Goal: Information Seeking & Learning: Learn about a topic

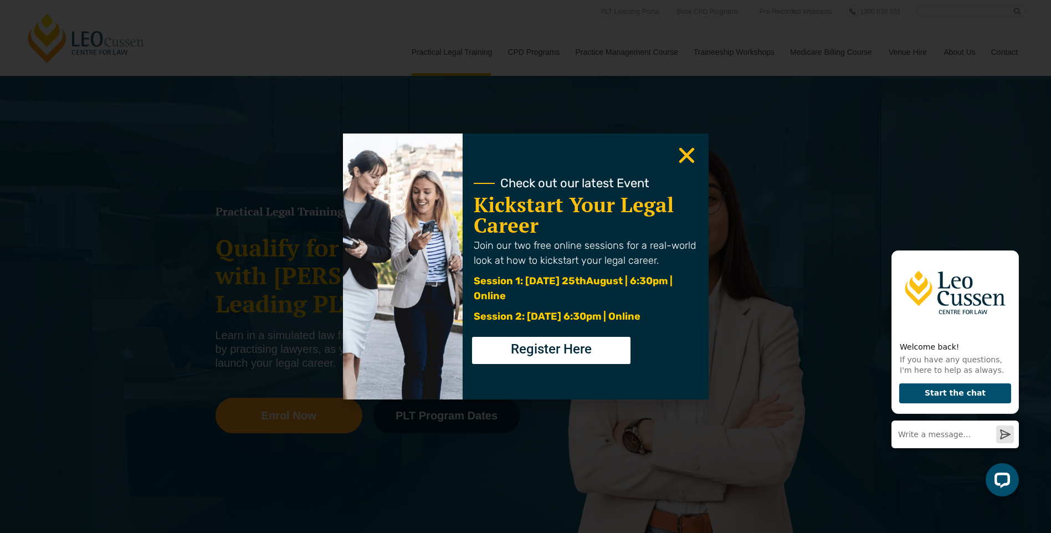
drag, startPoint x: 686, startPoint y: 156, endPoint x: 693, endPoint y: 149, distance: 9.8
click at [686, 156] on use "Close" at bounding box center [686, 156] width 16 height 16
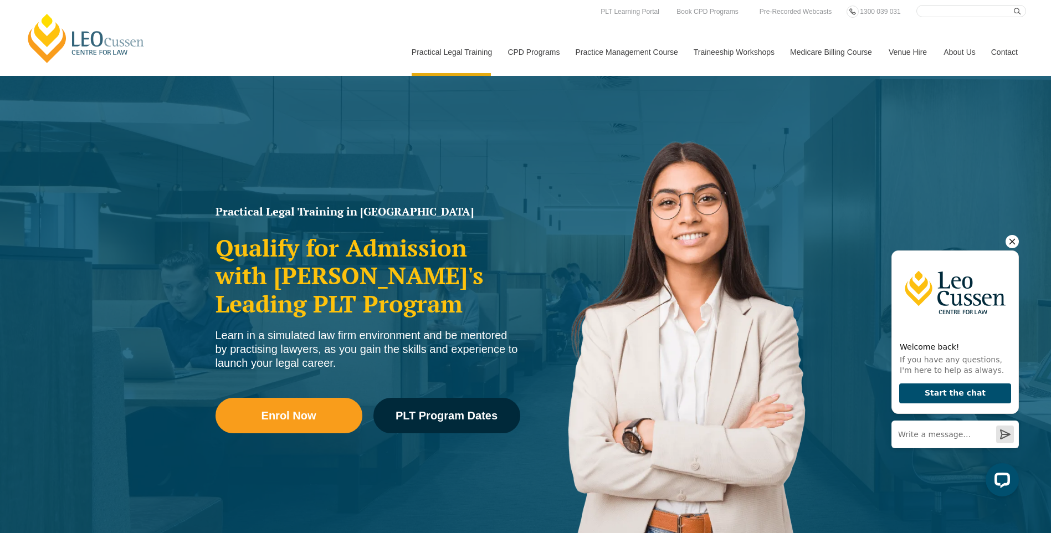
click at [1012, 239] on icon "Hide greeting" at bounding box center [1011, 241] width 13 height 13
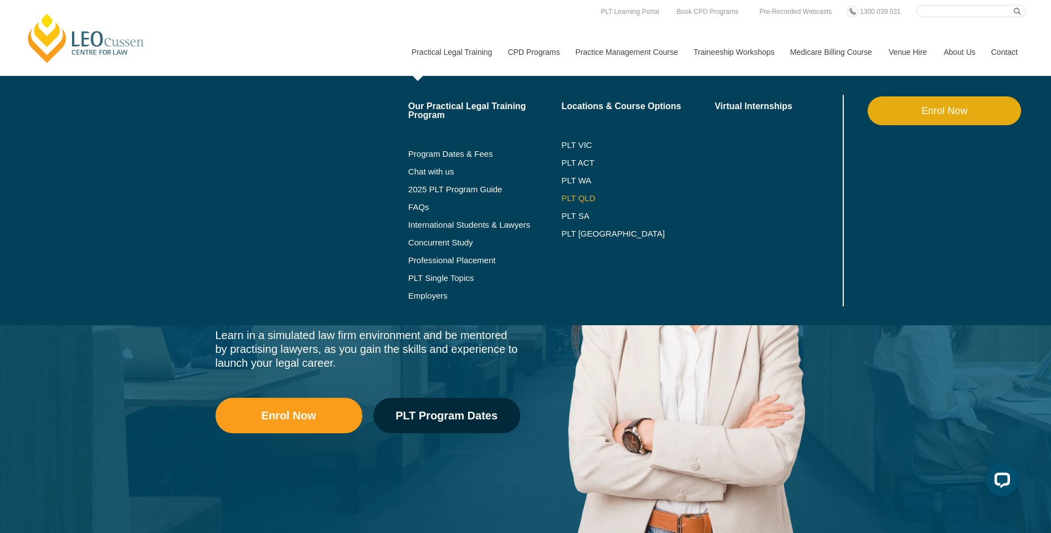
click at [577, 202] on link "PLT QLD" at bounding box center [637, 198] width 153 height 9
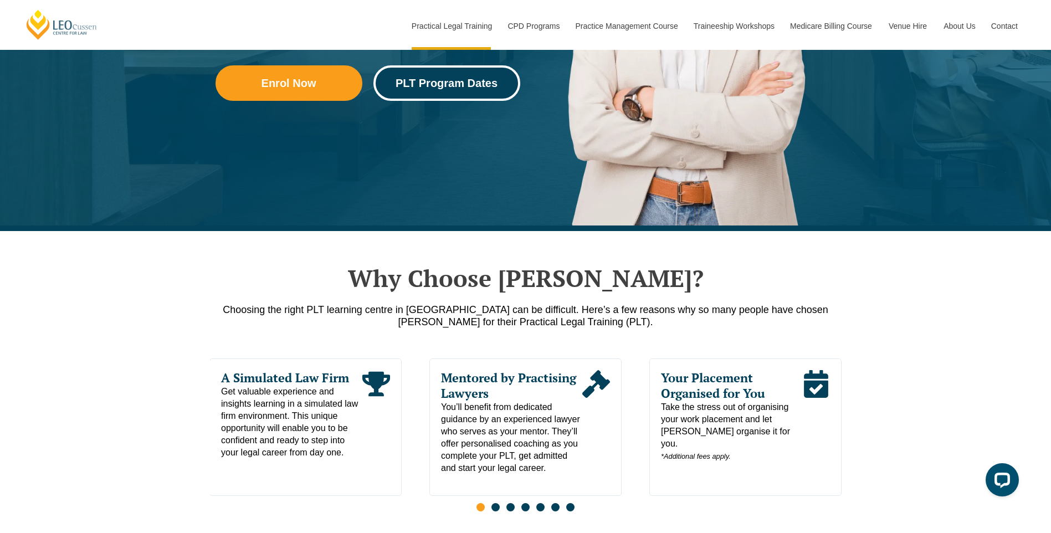
click at [470, 83] on span "PLT Program Dates" at bounding box center [446, 83] width 102 height 11
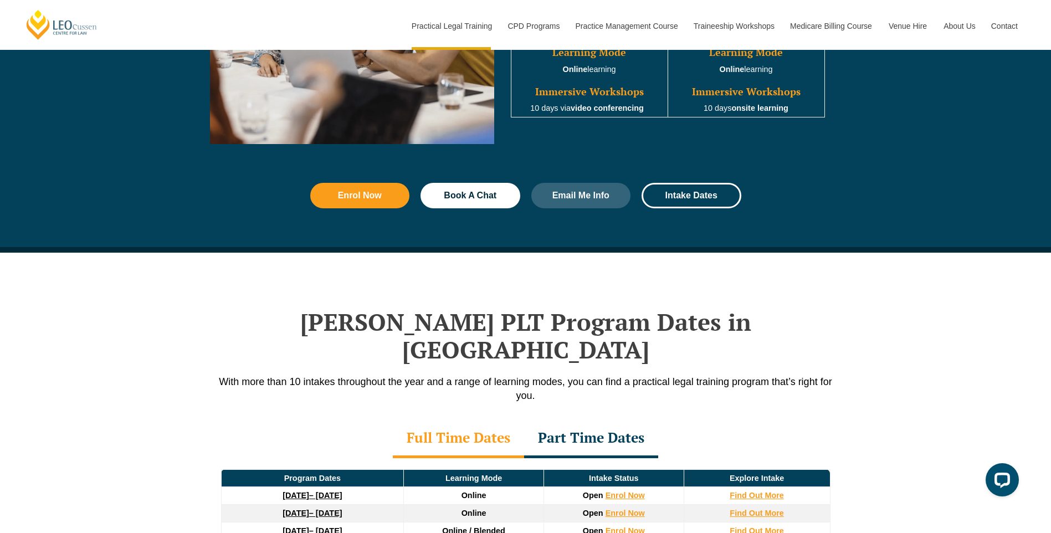
scroll to position [1445, 0]
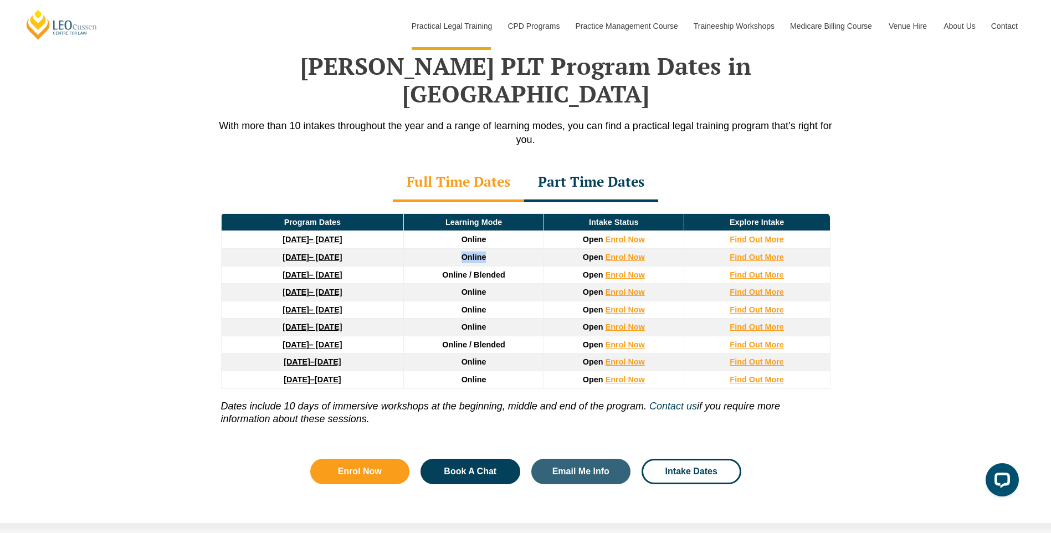
drag, startPoint x: 492, startPoint y: 232, endPoint x: 456, endPoint y: 235, distance: 36.7
click at [456, 248] on td "Online" at bounding box center [474, 257] width 140 height 18
click at [797, 119] on p "With more than 10 intakes throughout the year and a range of learning modes, yo…" at bounding box center [525, 133] width 631 height 28
click at [842, 228] on div "Leo Cussen’s PLT Program Dates in Queensland With more than 10 intakes througho…" at bounding box center [525, 263] width 1051 height 532
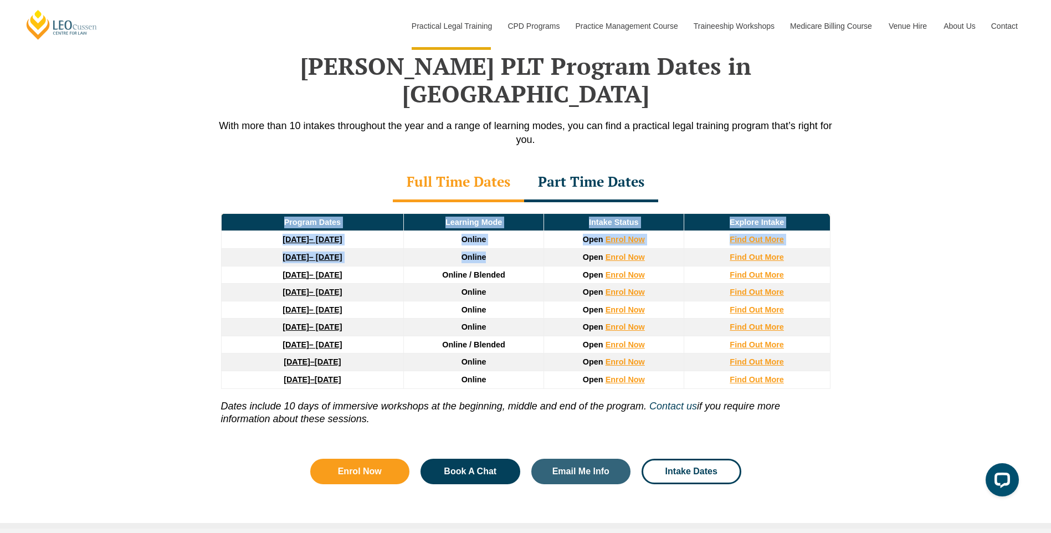
drag, startPoint x: 518, startPoint y: 238, endPoint x: 209, endPoint y: 238, distance: 308.5
click at [210, 238] on div "Program Dates Learning Mode Intake Status Explore Intake 22 September 2025 – 20…" at bounding box center [525, 322] width 631 height 240
drag, startPoint x: 209, startPoint y: 238, endPoint x: 203, endPoint y: 249, distance: 12.6
click at [204, 249] on div "Leo Cussen’s PLT Program Dates in Queensland With more than 10 intakes througho…" at bounding box center [525, 263] width 1051 height 532
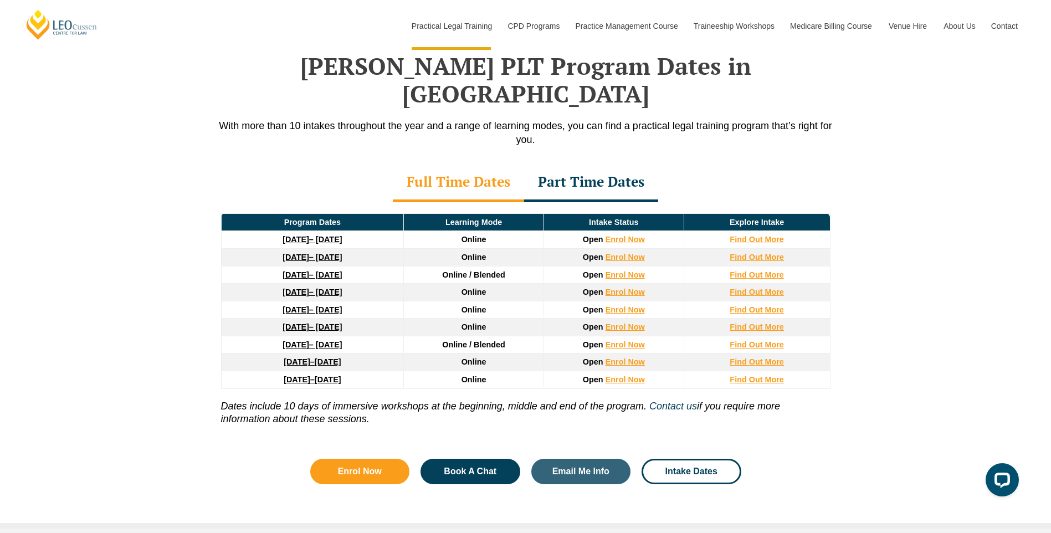
drag, startPoint x: 232, startPoint y: 235, endPoint x: 393, endPoint y: 231, distance: 161.2
click at [393, 248] on td "8 December 2025 – 8 May 2026" at bounding box center [312, 257] width 183 height 18
